Goal: Task Accomplishment & Management: Use online tool/utility

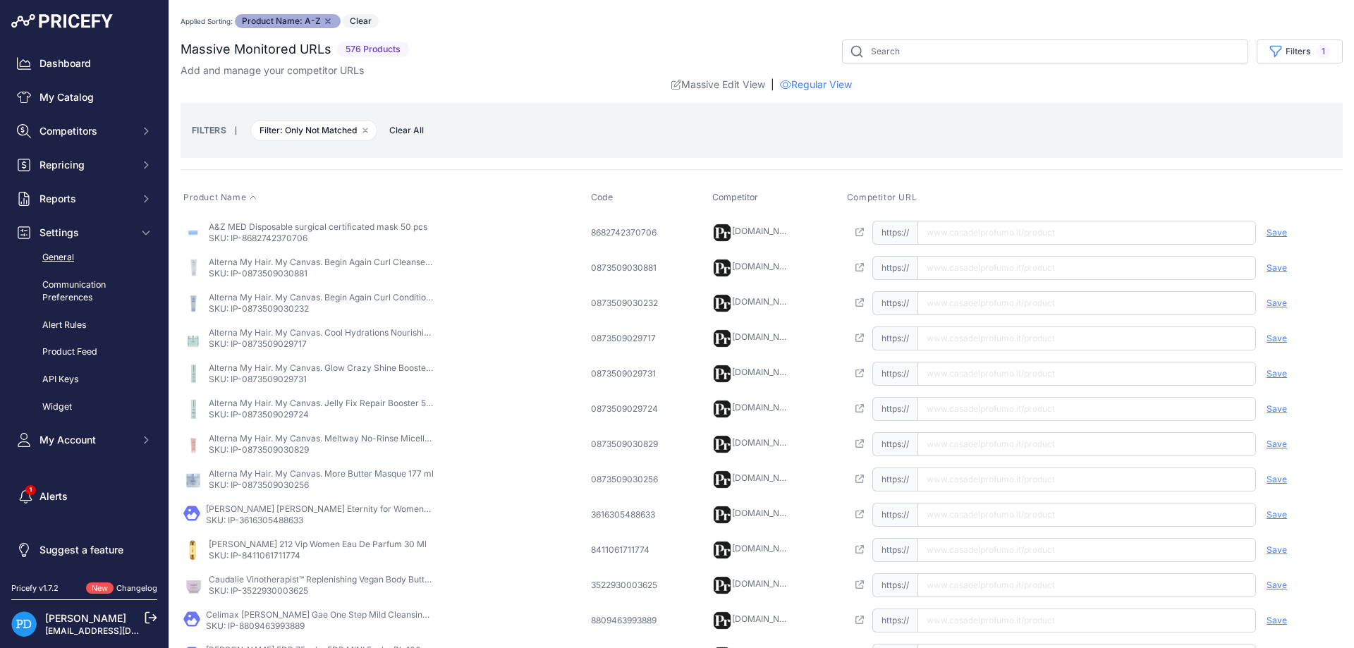
scroll to position [306, 0]
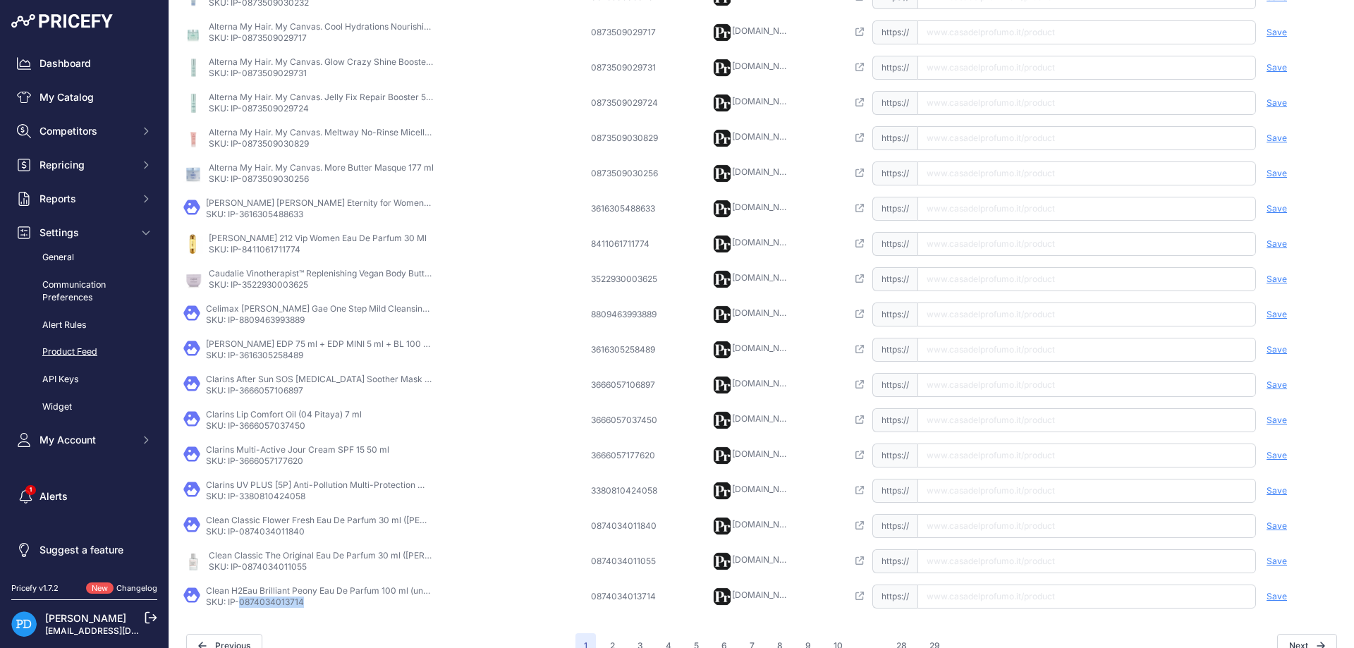
click at [75, 350] on link "Product Feed" at bounding box center [84, 352] width 146 height 25
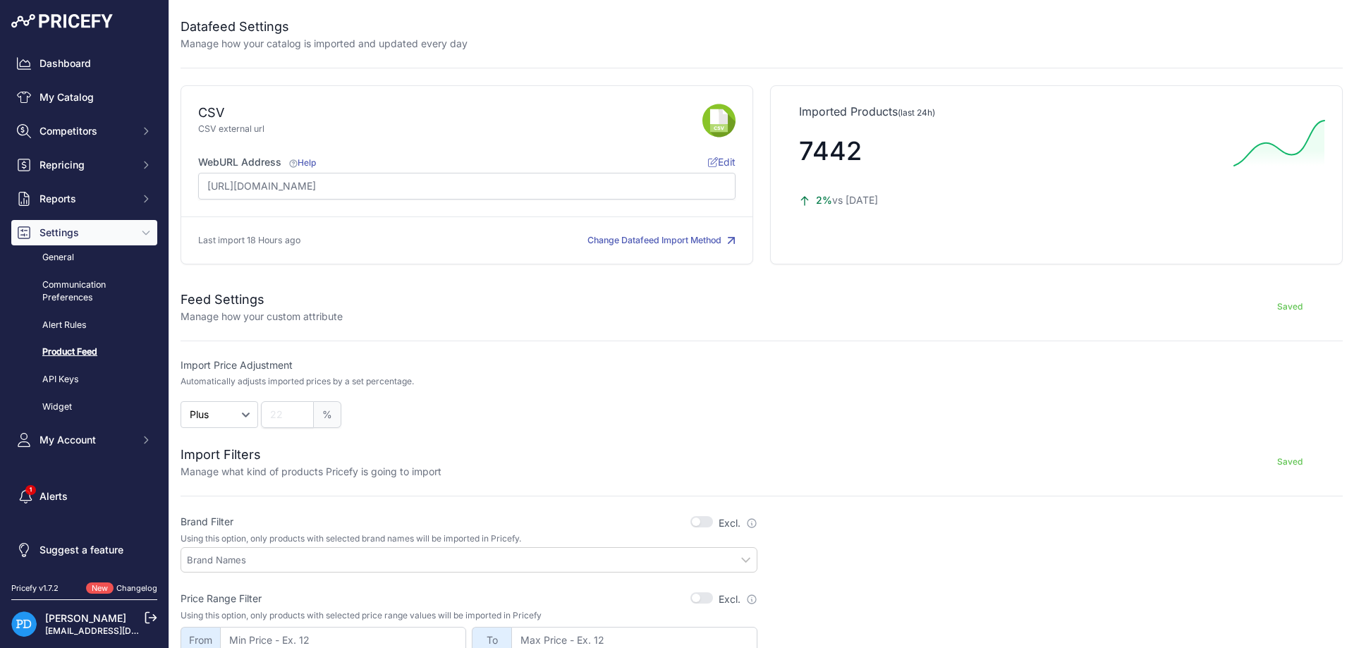
scroll to position [190, 0]
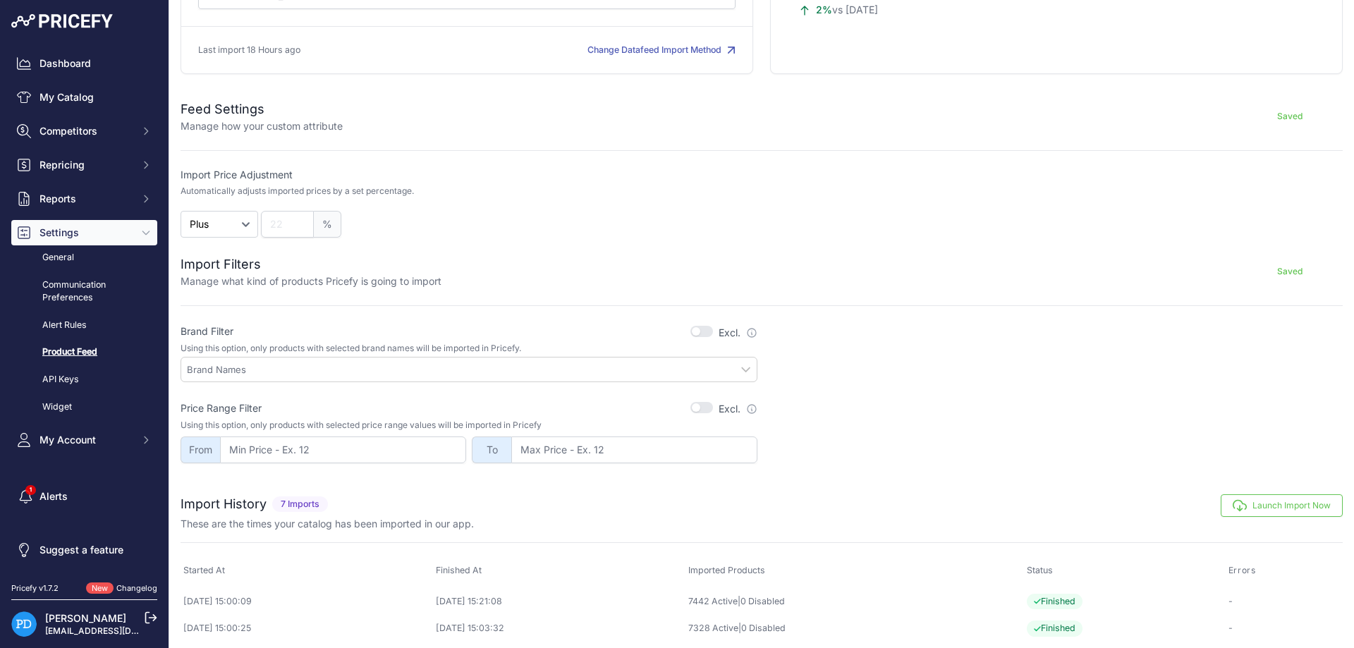
click at [1263, 502] on button "Launch Import Now" at bounding box center [1282, 505] width 122 height 23
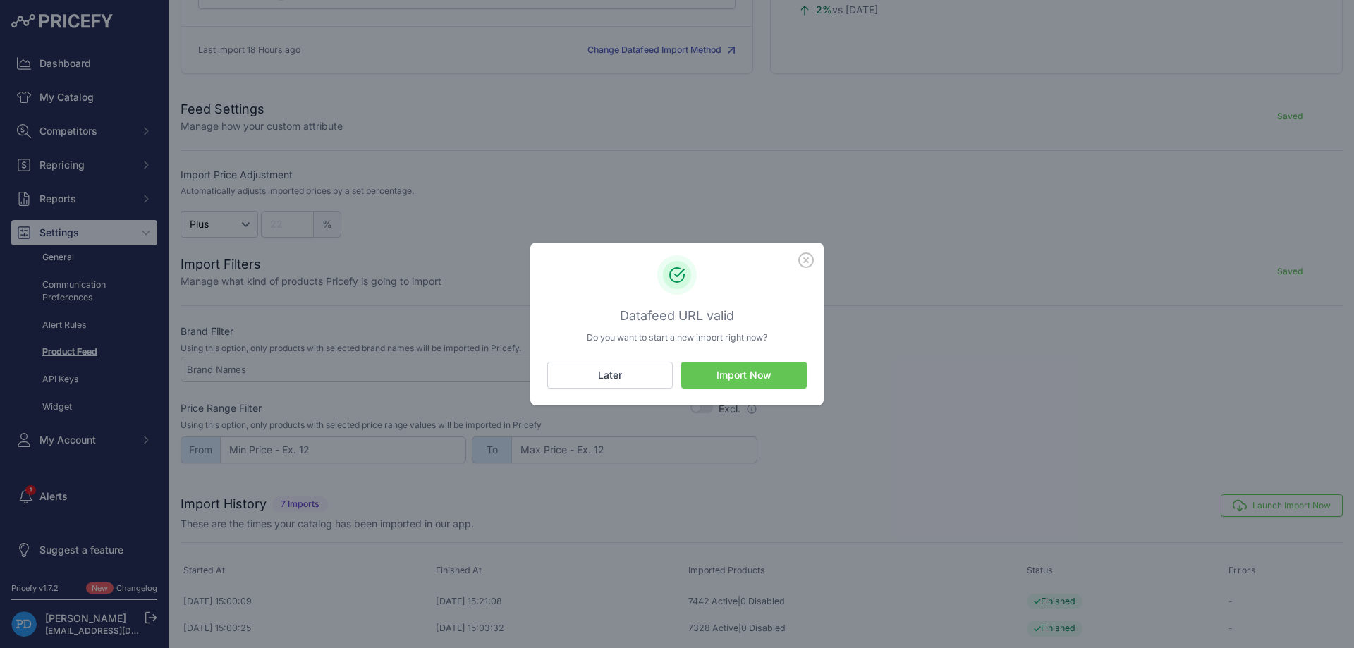
click at [710, 369] on button "Import Now" at bounding box center [744, 375] width 126 height 27
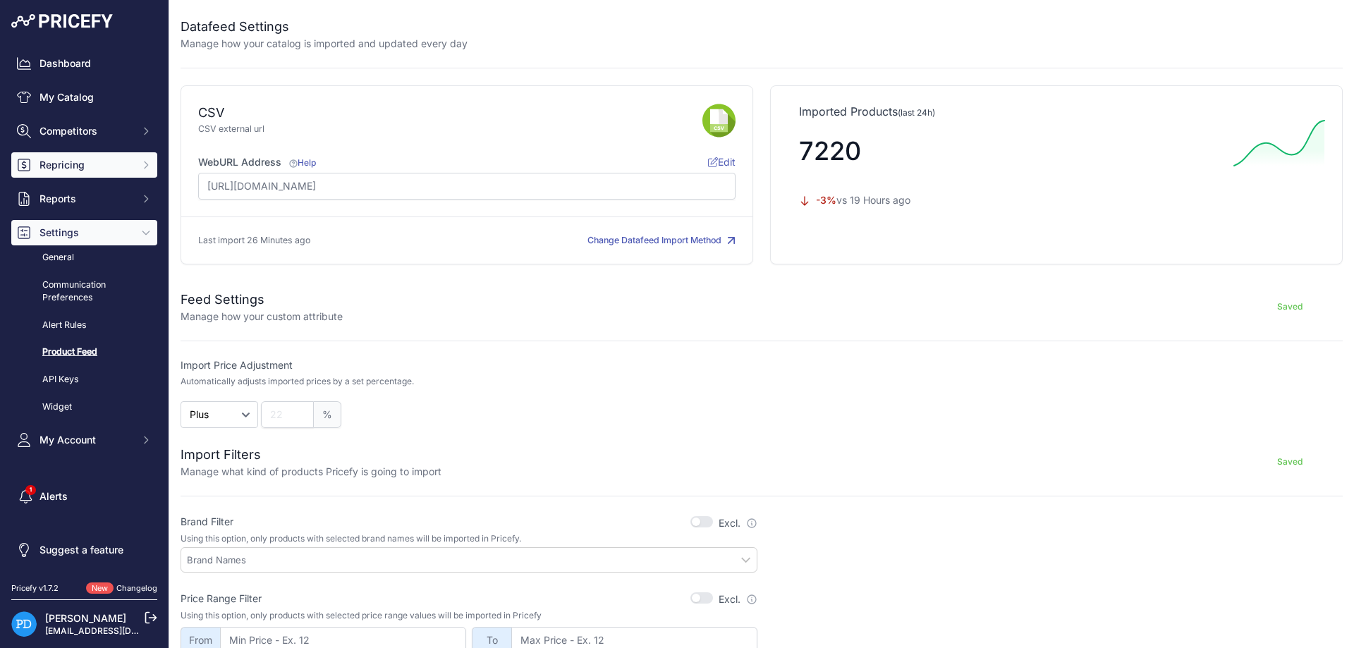
click at [80, 159] on span "Repricing" at bounding box center [85, 165] width 92 height 14
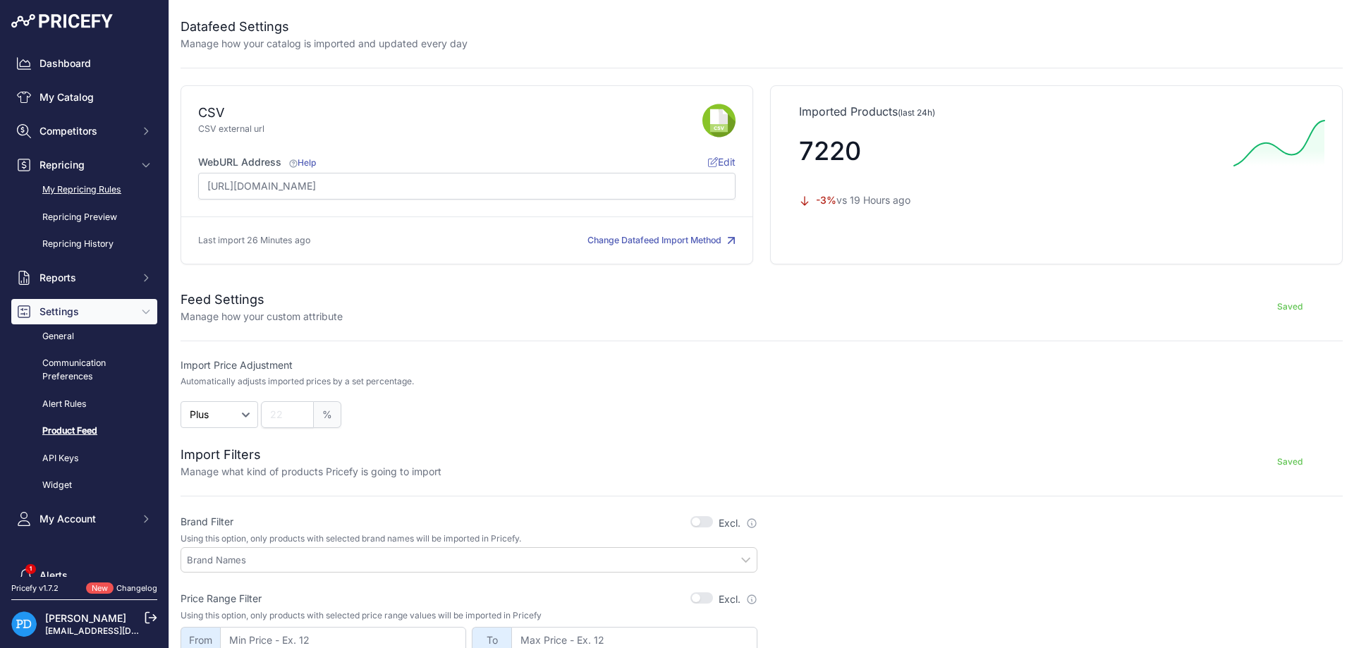
click at [113, 201] on link "My Repricing Rules" at bounding box center [84, 190] width 146 height 25
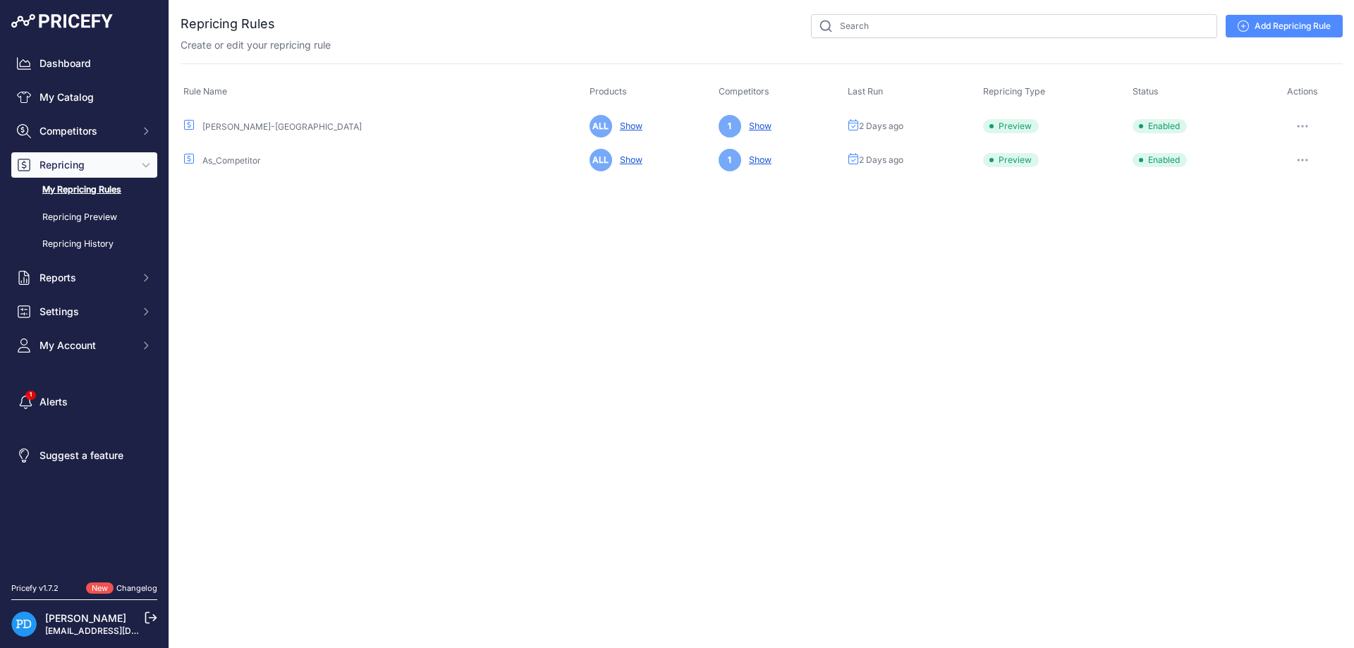
click at [1305, 135] on button "button" at bounding box center [1303, 126] width 28 height 20
click at [1284, 202] on button "Reprice Now" at bounding box center [1295, 201] width 90 height 23
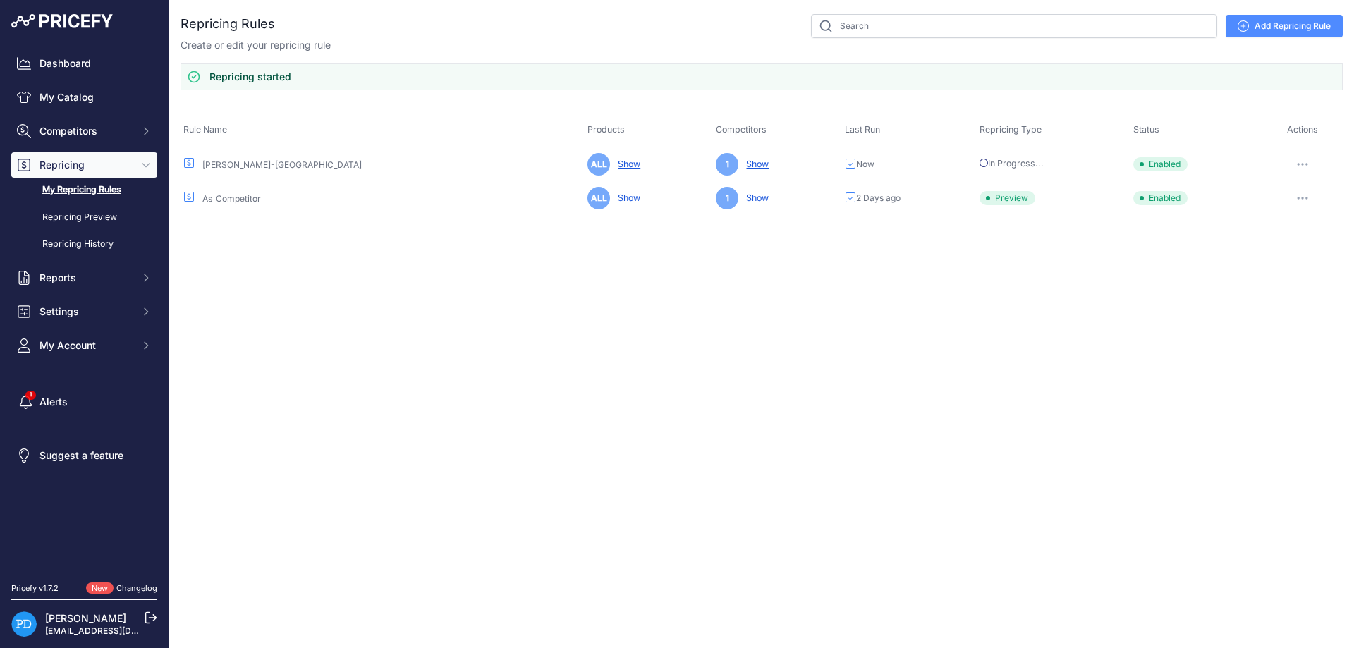
click at [1302, 199] on icon "button" at bounding box center [1302, 197] width 1 height 1
click at [1294, 272] on button "Reprice Now" at bounding box center [1295, 273] width 90 height 23
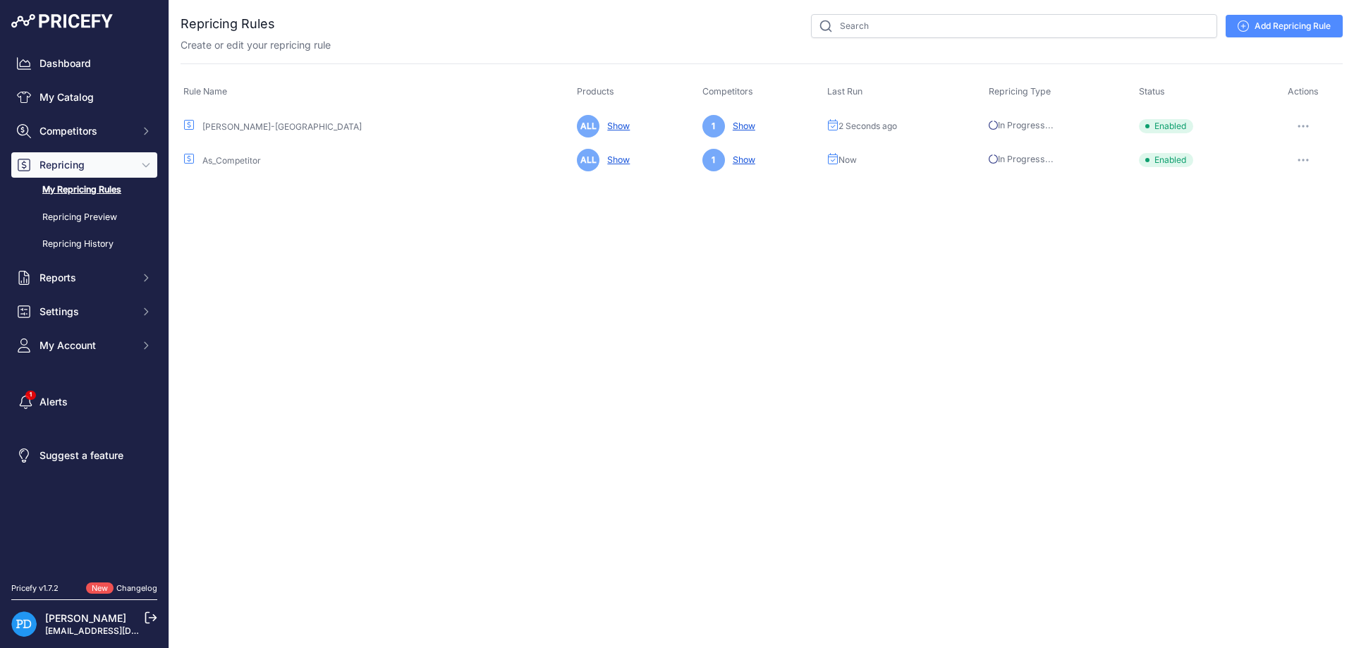
click at [788, 338] on div "Close You are not connected to the internet." at bounding box center [761, 324] width 1185 height 648
